Goal: Check status: Check status

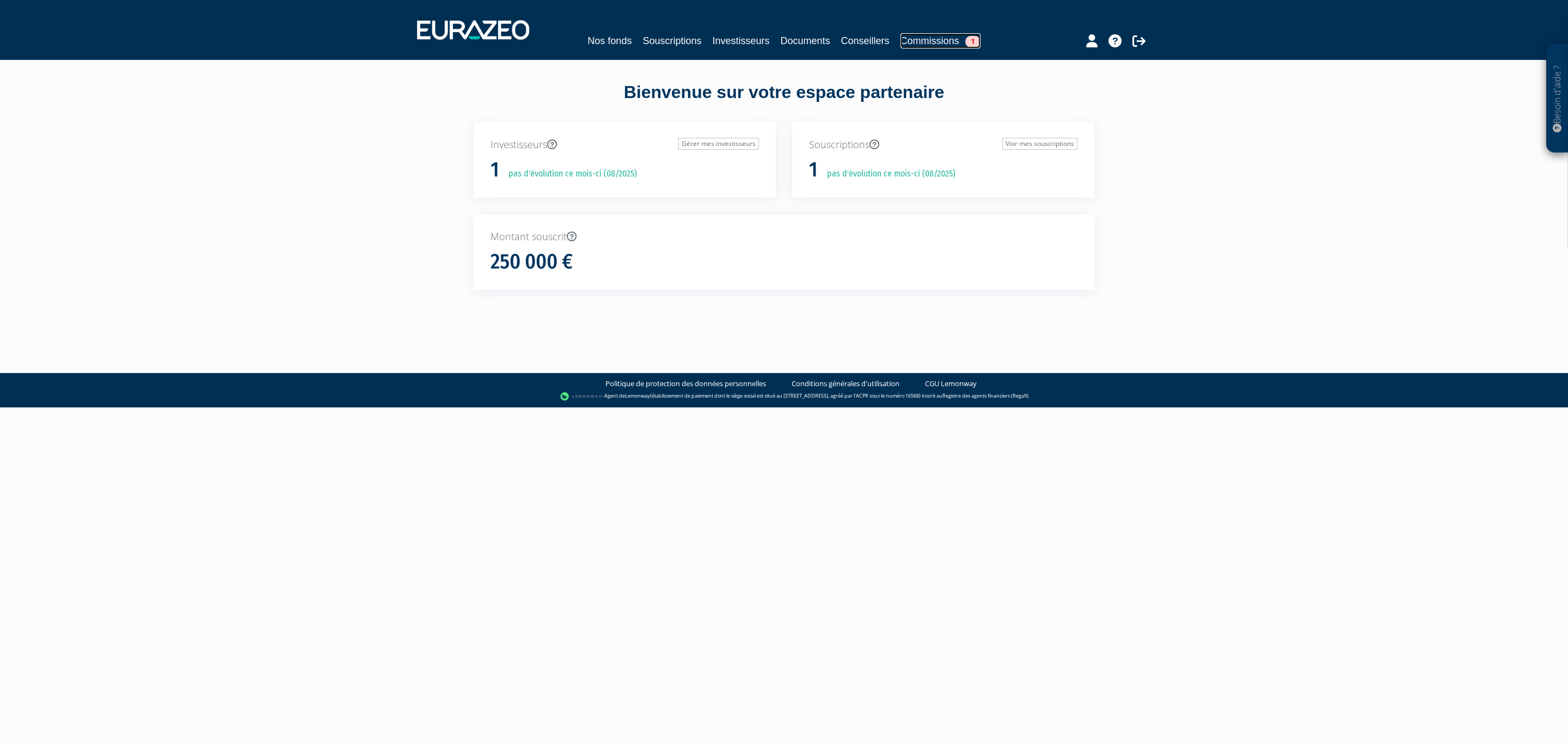
click at [959, 38] on link "Commissions 1" at bounding box center [940, 41] width 80 height 15
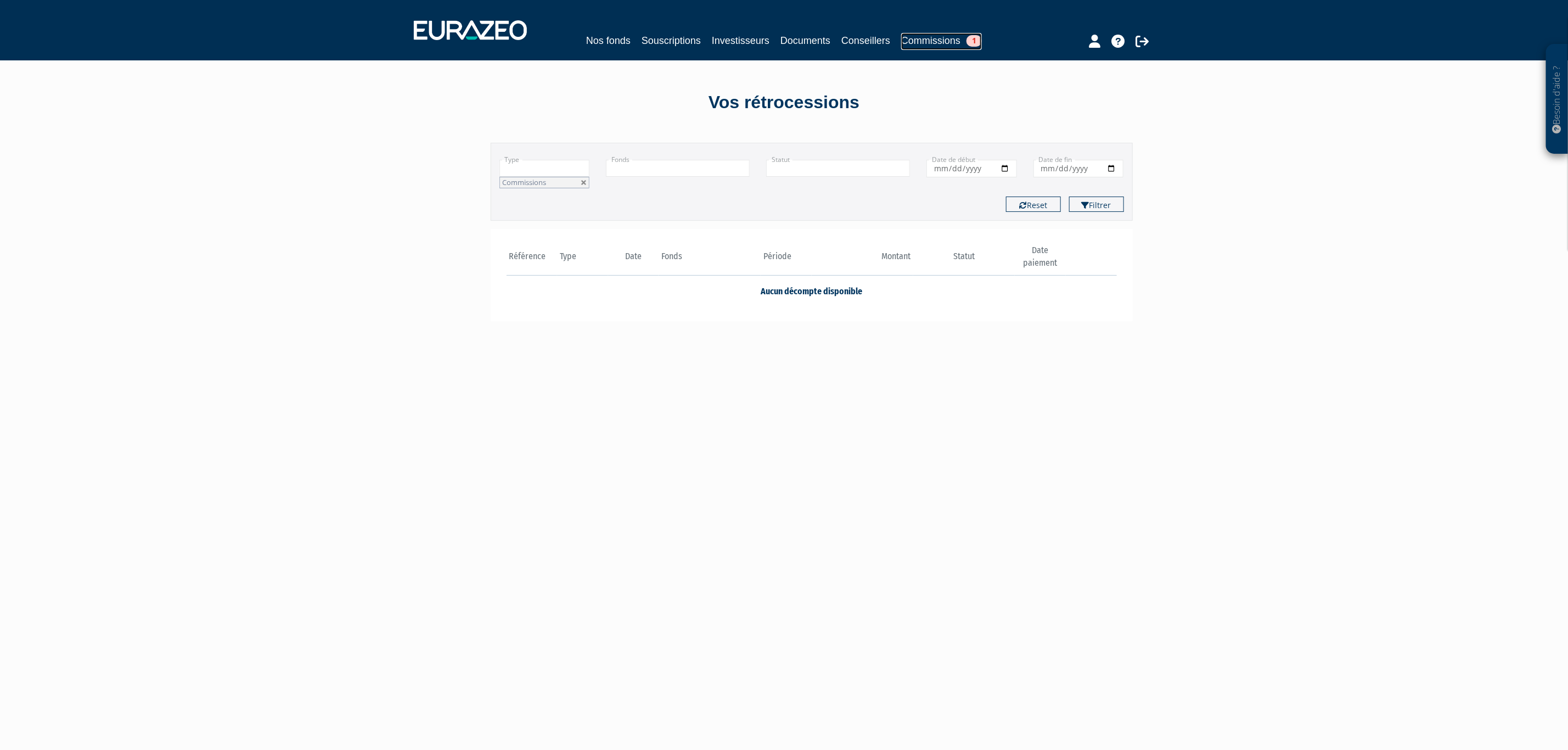
click at [949, 39] on link "Commissions 1" at bounding box center [942, 41] width 81 height 17
drag, startPoint x: 834, startPoint y: 296, endPoint x: 904, endPoint y: 301, distance: 70.2
click at [904, 301] on td "Aucun décompte disponible" at bounding box center [811, 291] width 611 height 31
click at [907, 309] on div "Référence Type Date Fonds" at bounding box center [811, 275] width 642 height 93
click at [933, 38] on link "Commissions 1" at bounding box center [942, 41] width 81 height 17
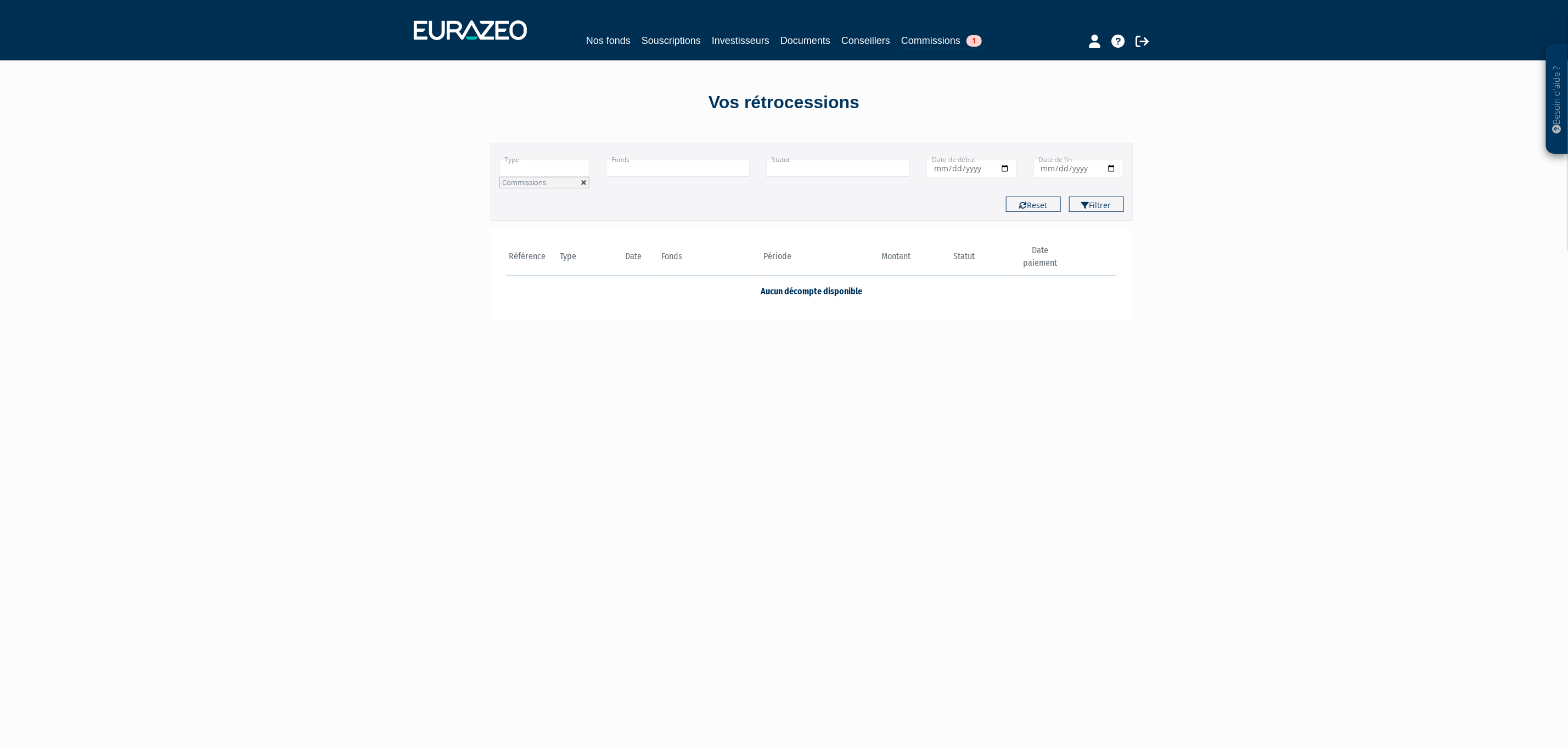
click at [585, 183] on link at bounding box center [584, 183] width 6 height 6
type input "+"
click at [1109, 198] on button "Filtrer" at bounding box center [1097, 193] width 55 height 15
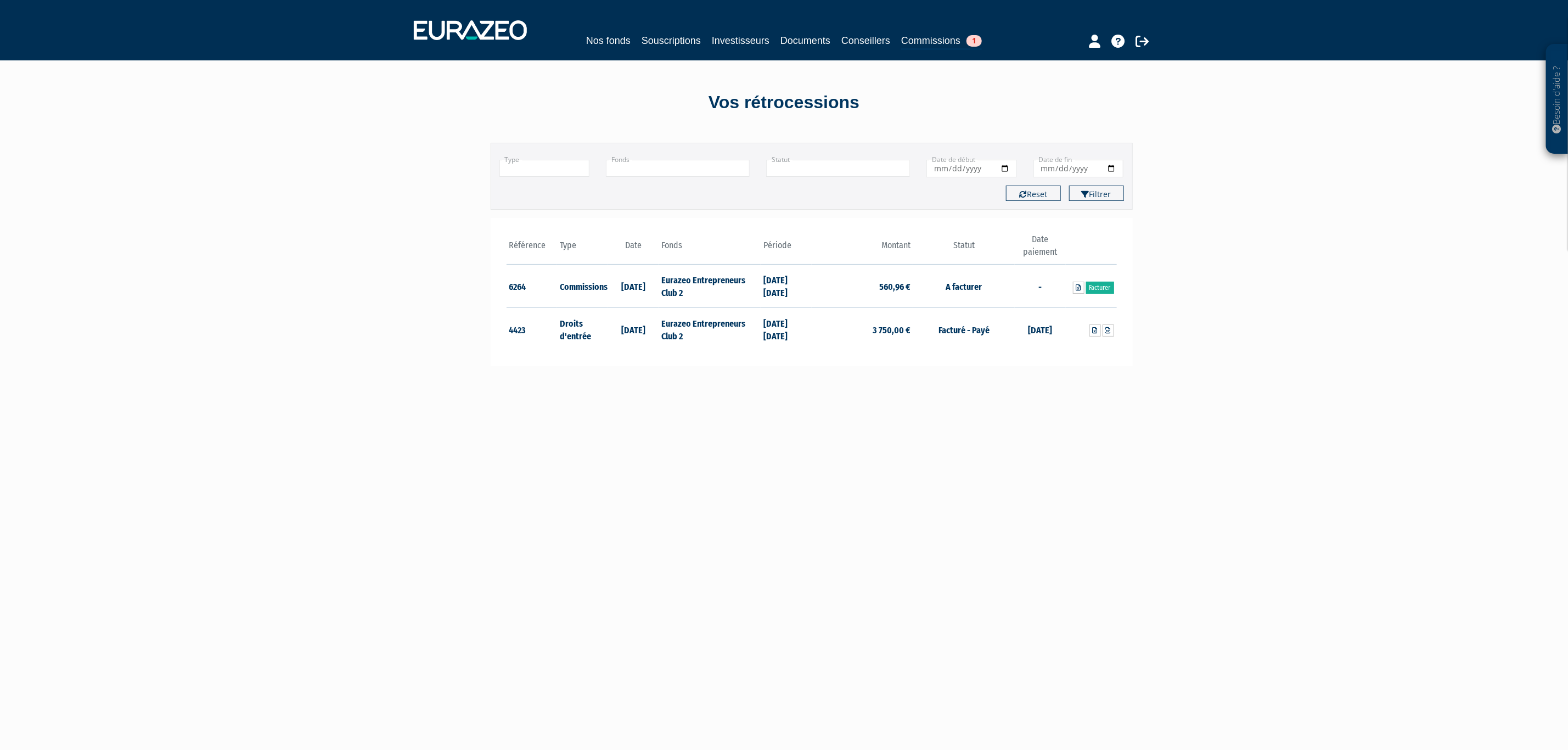
drag, startPoint x: 1078, startPoint y: 290, endPoint x: 1187, endPoint y: 261, distance: 112.8
click at [1204, 261] on div "Besoin d'aide ? × J'ai besoin d'aide Si vous avez une question à propos du fonc…" at bounding box center [784, 458] width 1568 height 917
drag, startPoint x: 612, startPoint y: 287, endPoint x: 657, endPoint y: 290, distance: 45.1
click at [657, 290] on td "31/07/2025" at bounding box center [633, 286] width 51 height 43
drag, startPoint x: 747, startPoint y: 440, endPoint x: 692, endPoint y: 376, distance: 84.4
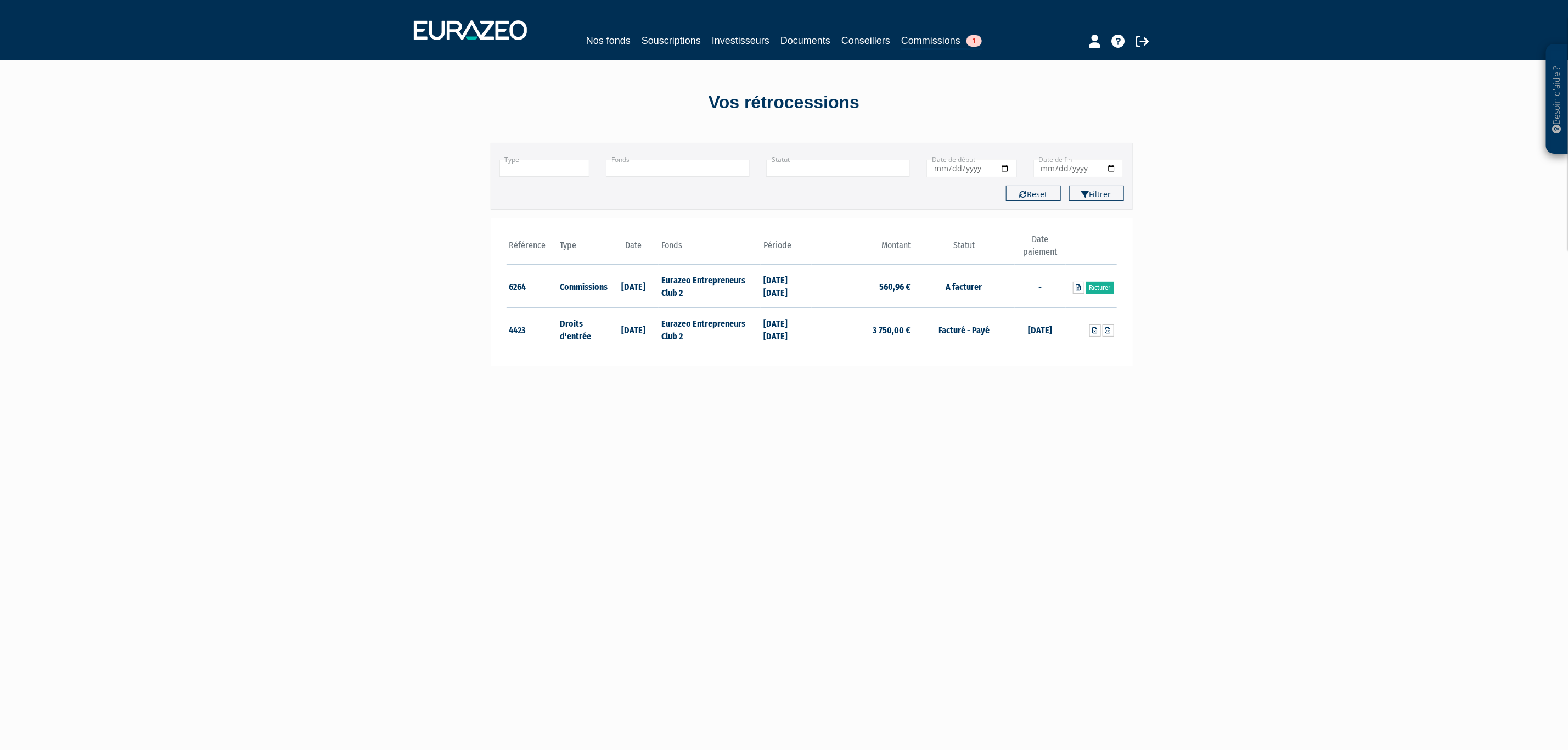
click at [692, 376] on main "Filtrer Type Droits d'entrée Commissions + Fonds + +" at bounding box center [674, 507] width 422 height 750
drag, startPoint x: 950, startPoint y: 287, endPoint x: 989, endPoint y: 287, distance: 39.0
click at [989, 287] on td "A facturer" at bounding box center [964, 286] width 102 height 43
click at [991, 290] on td "A facturer" at bounding box center [964, 286] width 102 height 43
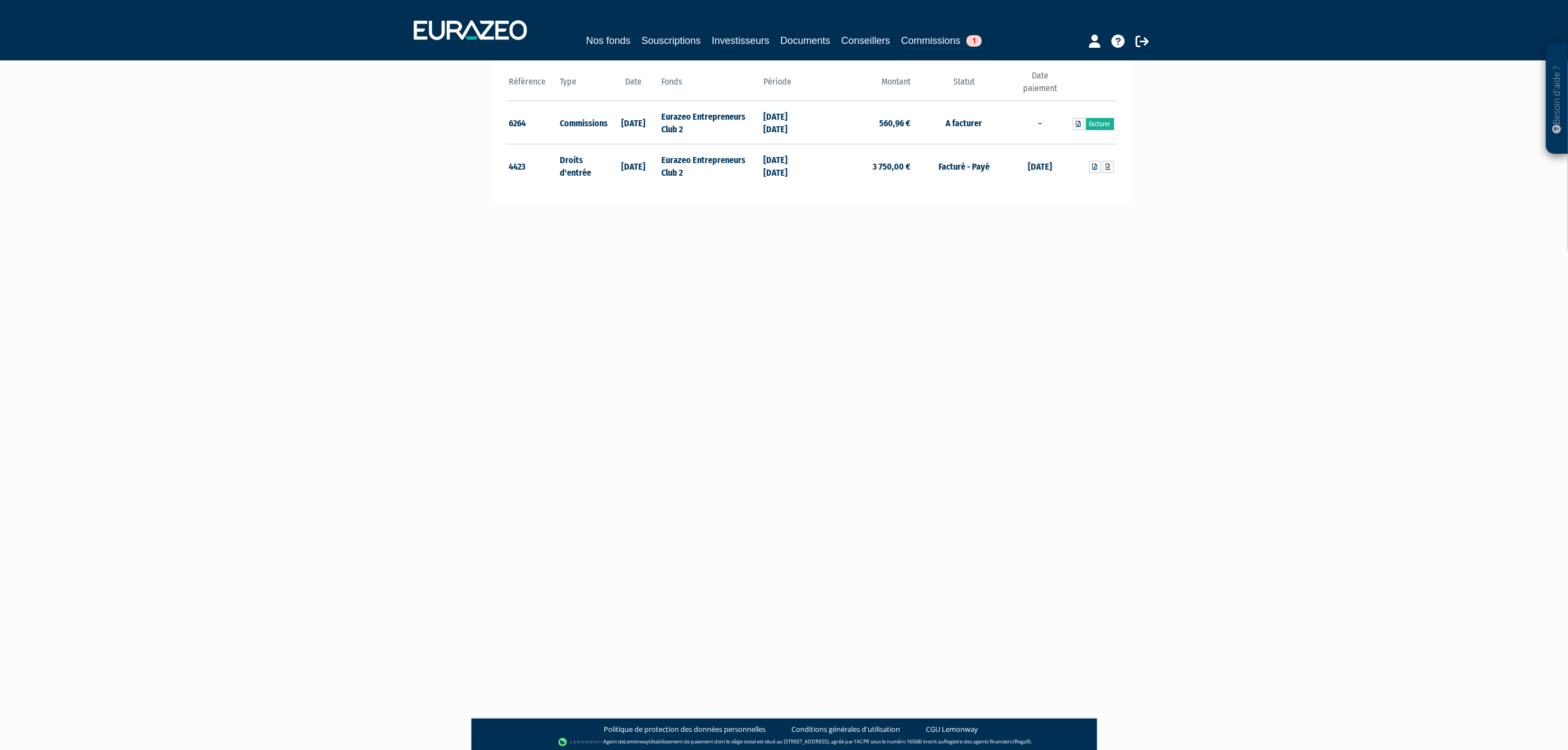
scroll to position [165, 0]
